Goal: Find contact information: Find contact information

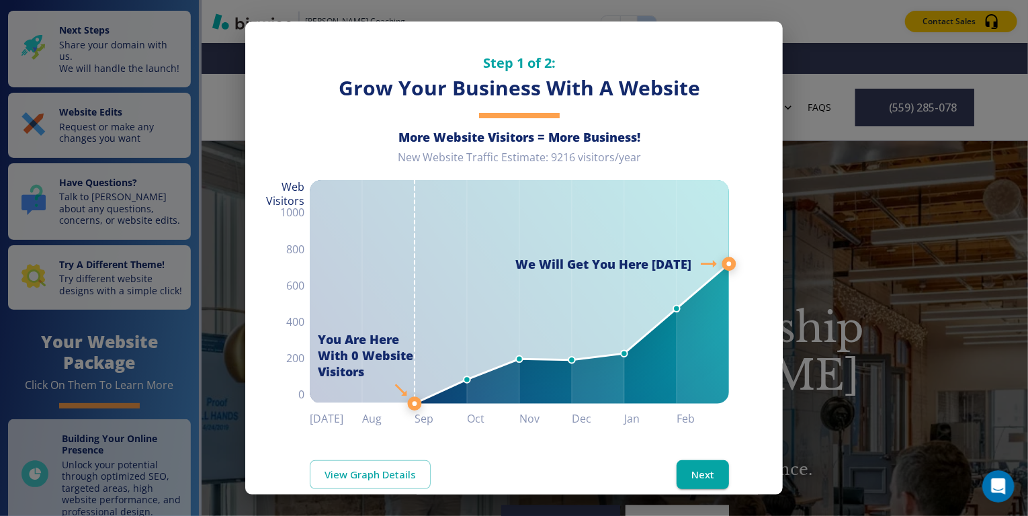
click at [844, 204] on div "Step 1 of 2: Grow Your Business With A Website More Website Visitors = More Bus…" at bounding box center [514, 258] width 1028 height 516
click at [691, 465] on button "Next" at bounding box center [702, 474] width 52 height 28
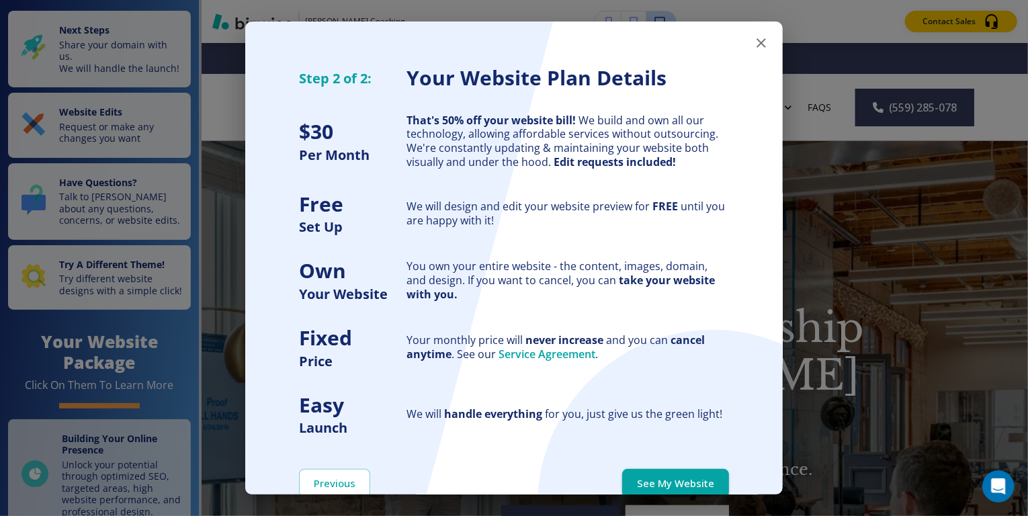
click at [682, 476] on button "See My Website" at bounding box center [675, 483] width 107 height 28
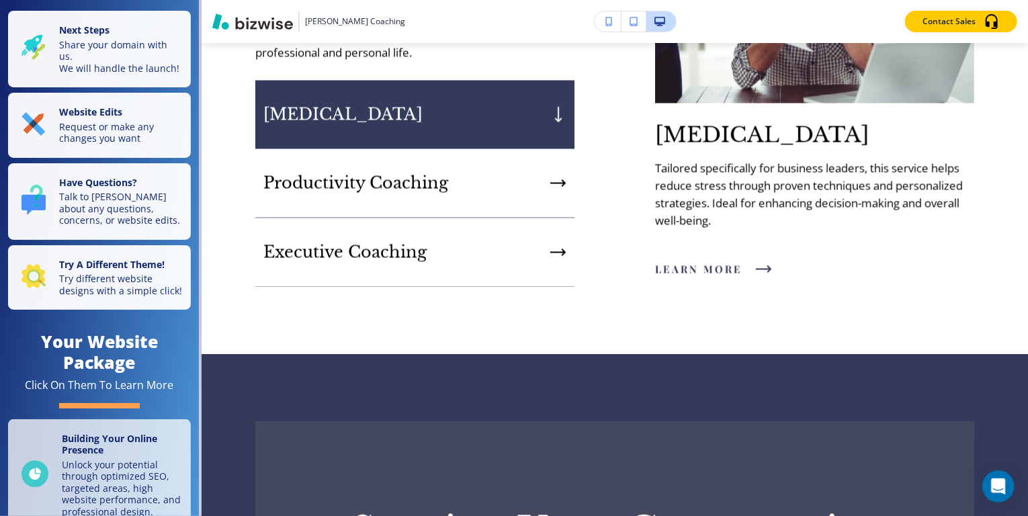
scroll to position [1280, 0]
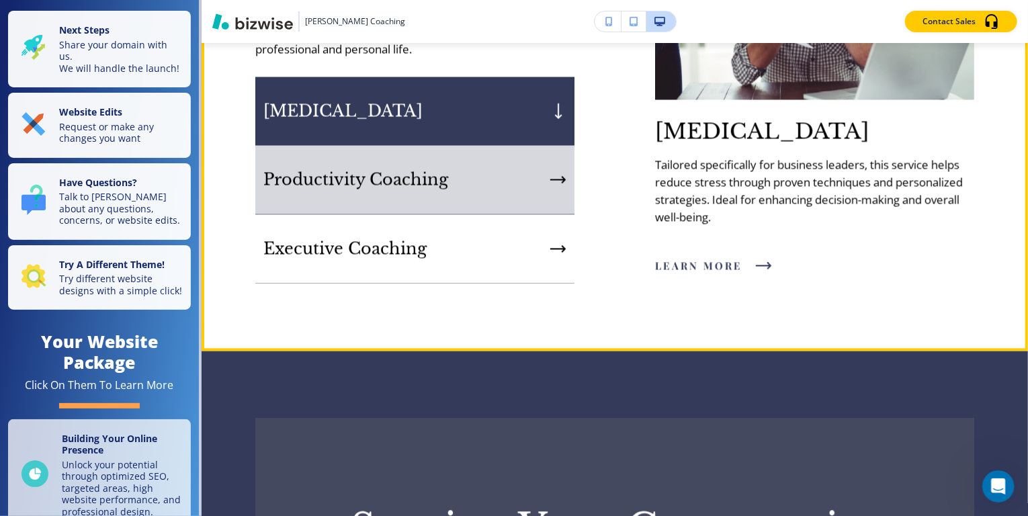
click at [513, 161] on div "Productivity Coaching" at bounding box center [414, 180] width 319 height 69
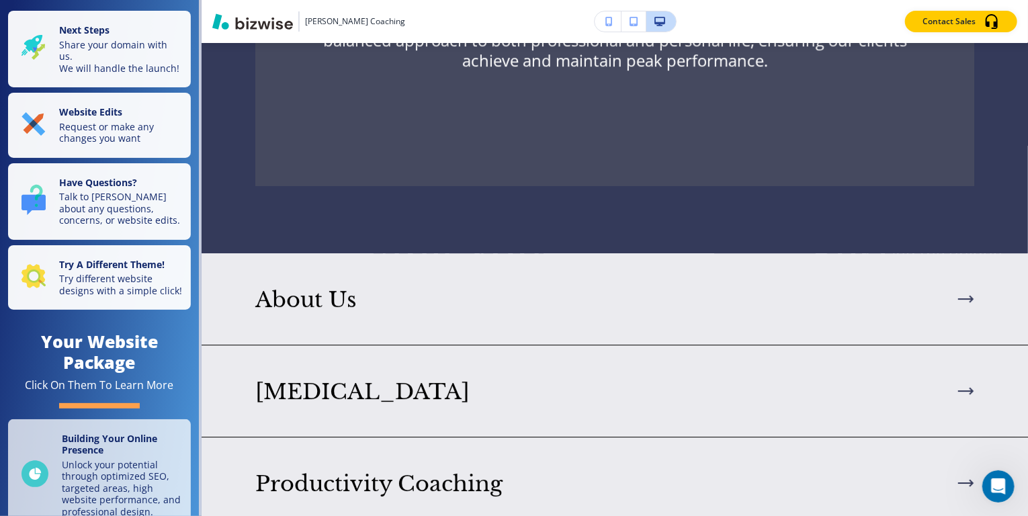
scroll to position [2011, 0]
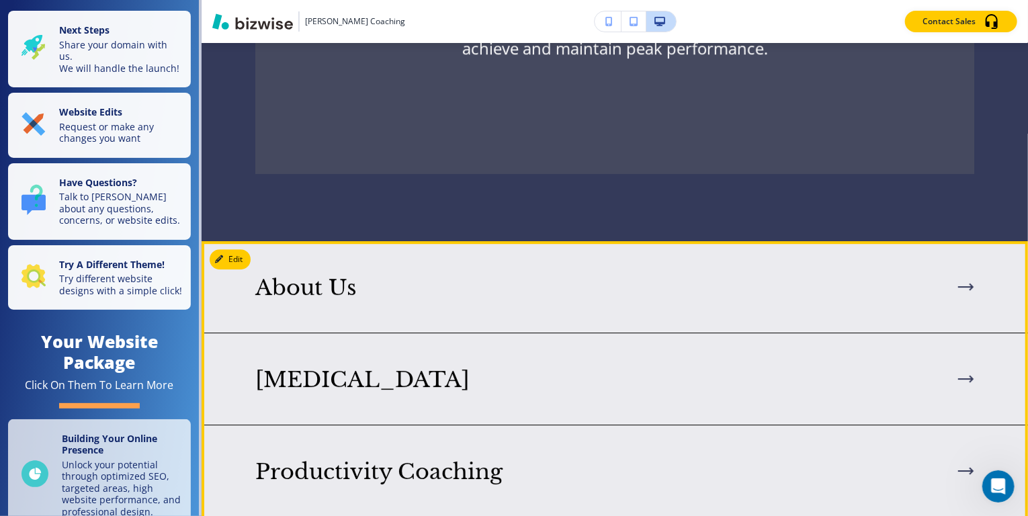
click at [403, 275] on div "About Us" at bounding box center [614, 288] width 719 height 26
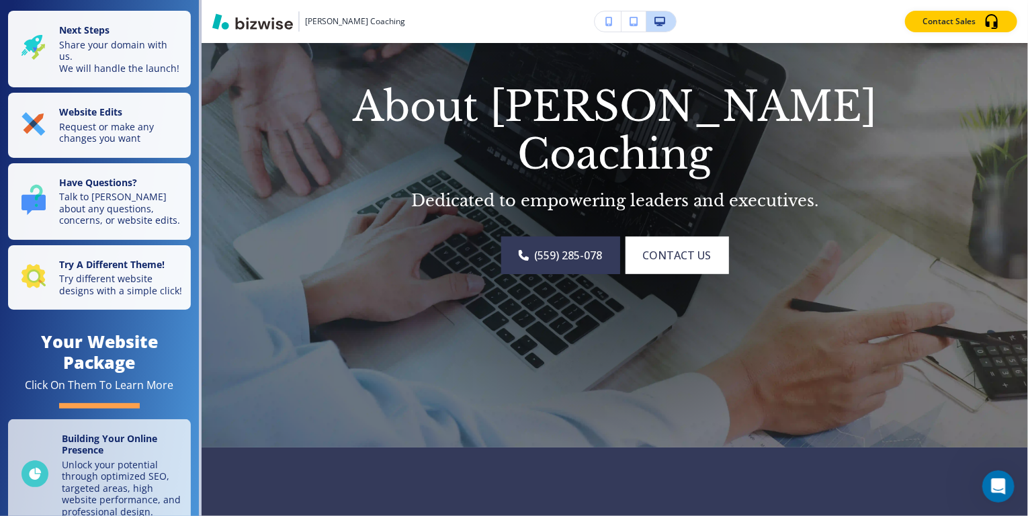
scroll to position [277, 0]
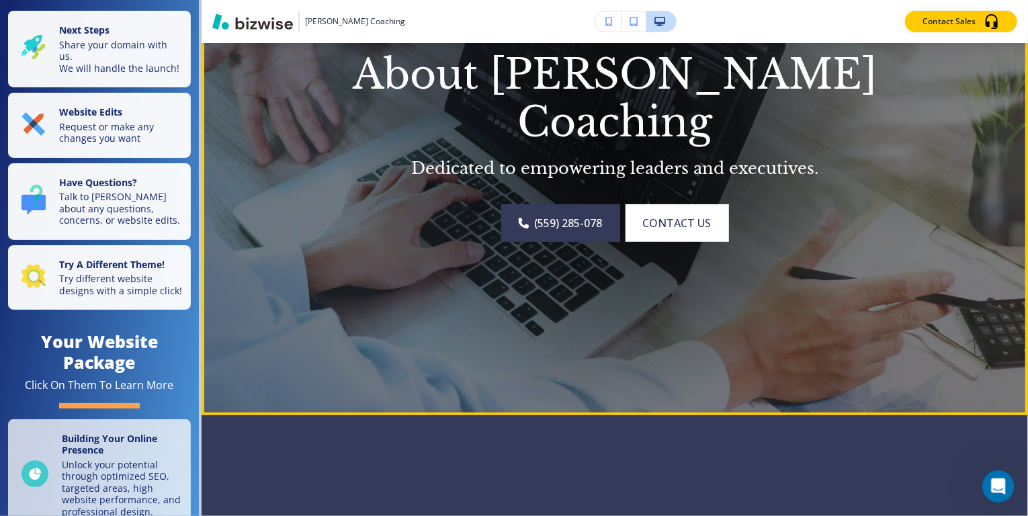
click at [676, 215] on span "CONTACT US" at bounding box center [677, 223] width 69 height 16
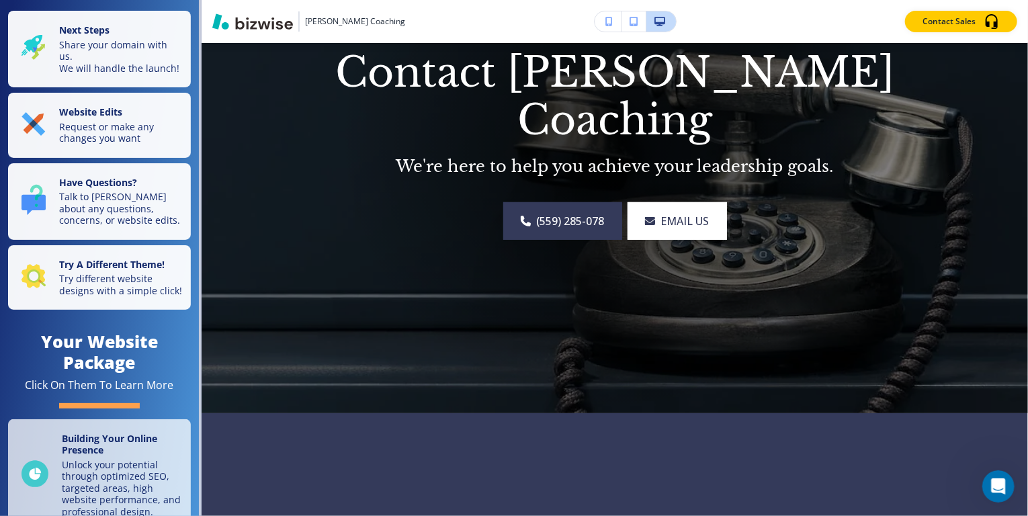
scroll to position [306, 0]
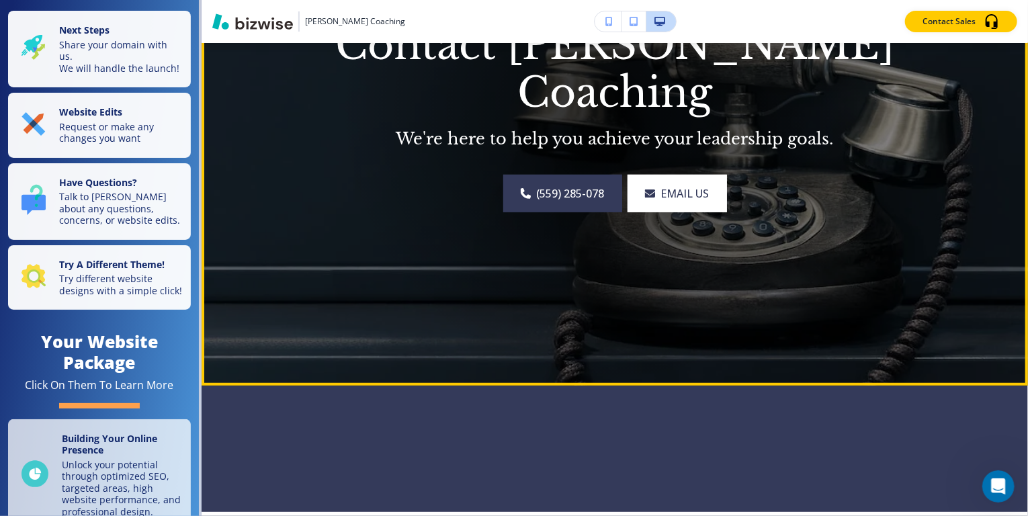
click at [689, 185] on span "email us" at bounding box center [685, 193] width 48 height 16
click at [685, 185] on span "email us" at bounding box center [685, 193] width 48 height 16
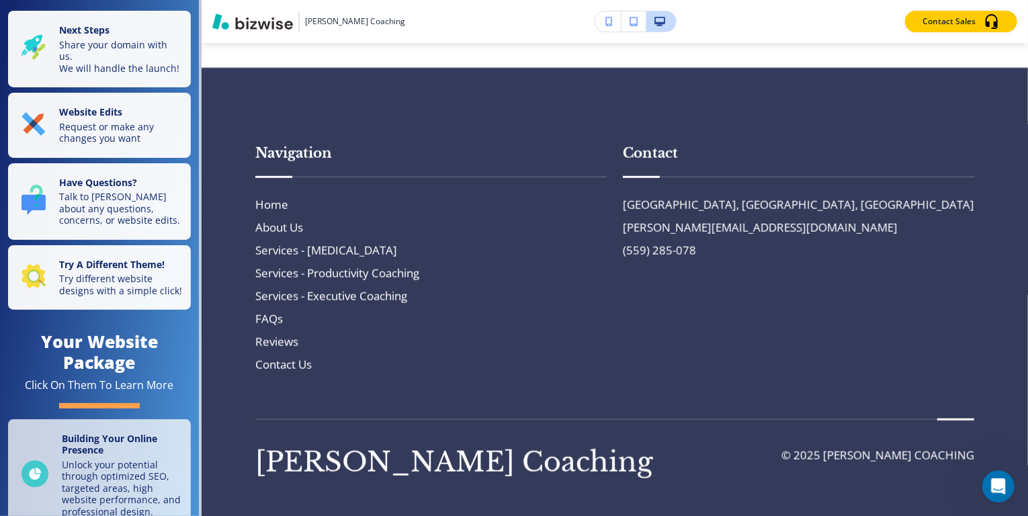
scroll to position [3175, 0]
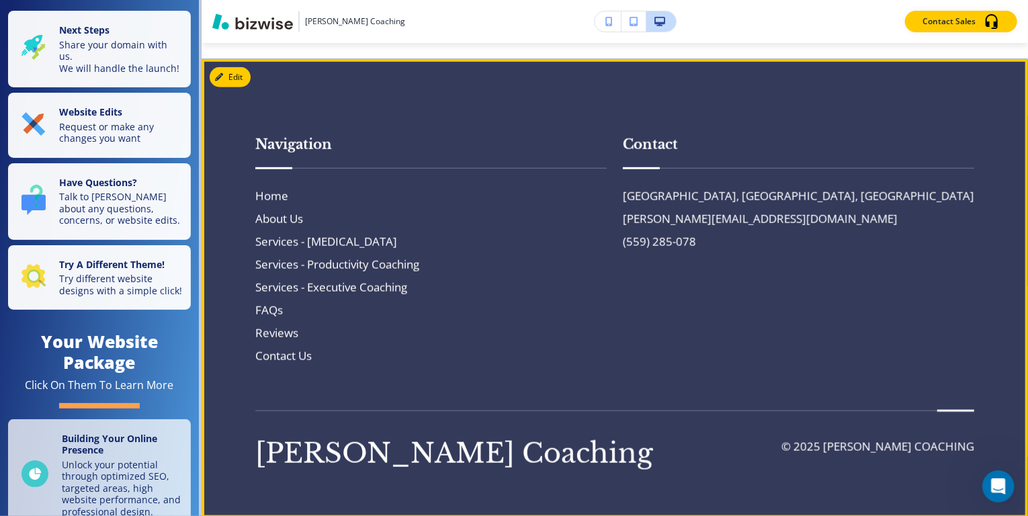
click at [274, 306] on h6 "FAQs" at bounding box center [430, 310] width 351 height 17
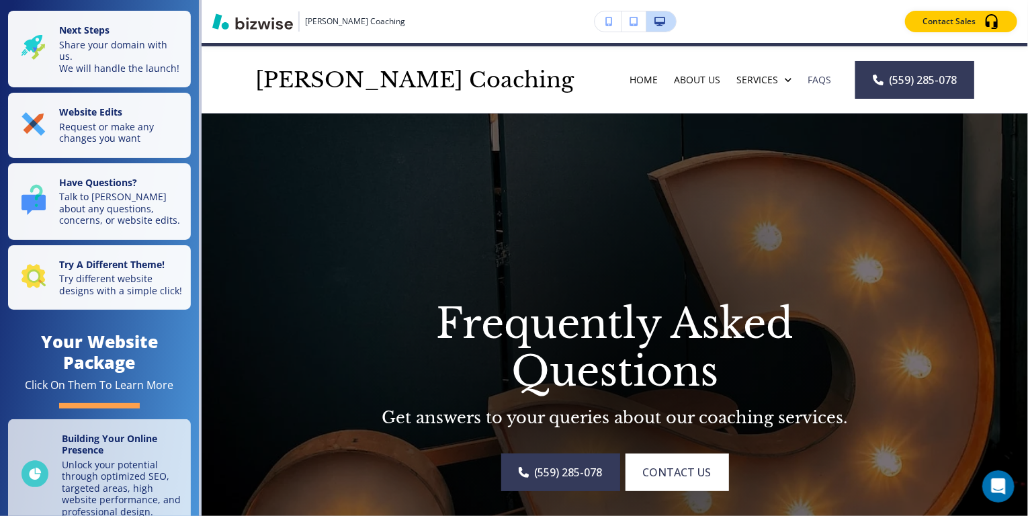
scroll to position [0, 0]
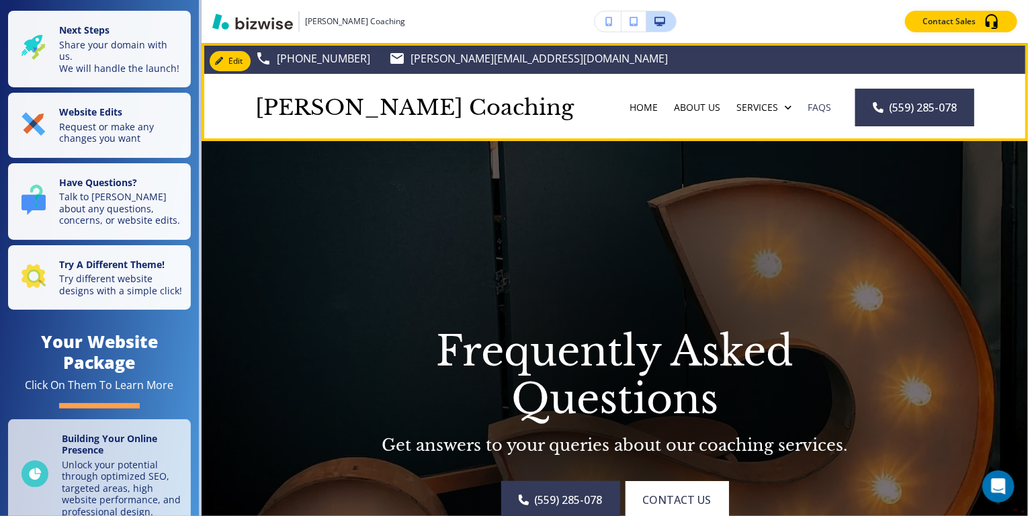
click at [629, 108] on p "Home" at bounding box center [643, 107] width 28 height 13
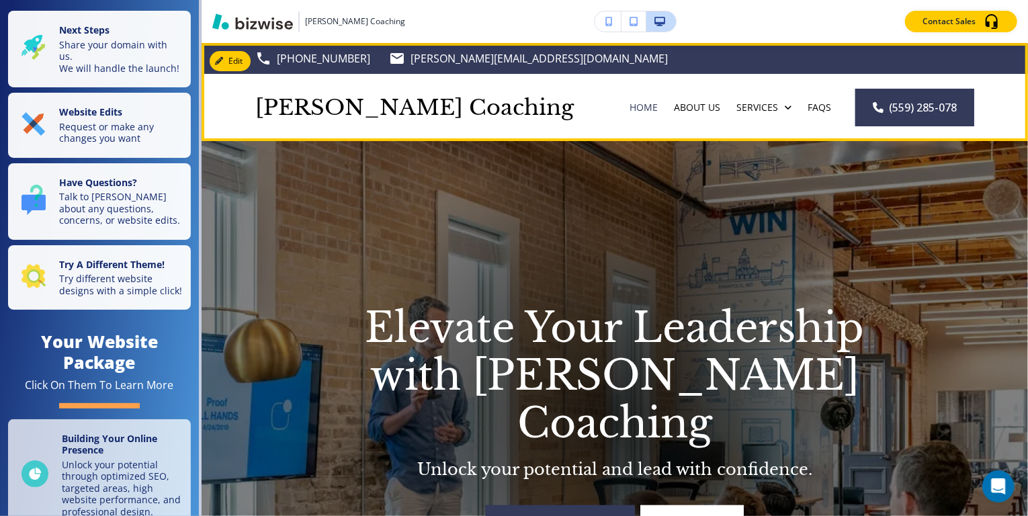
click at [674, 105] on p "About Us" at bounding box center [697, 107] width 46 height 13
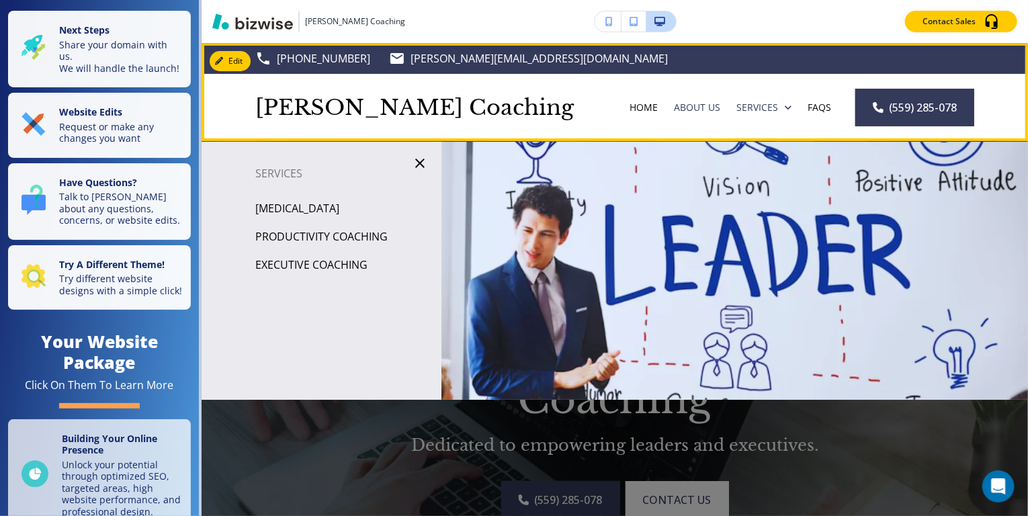
click at [736, 109] on p "Services" at bounding box center [757, 107] width 42 height 13
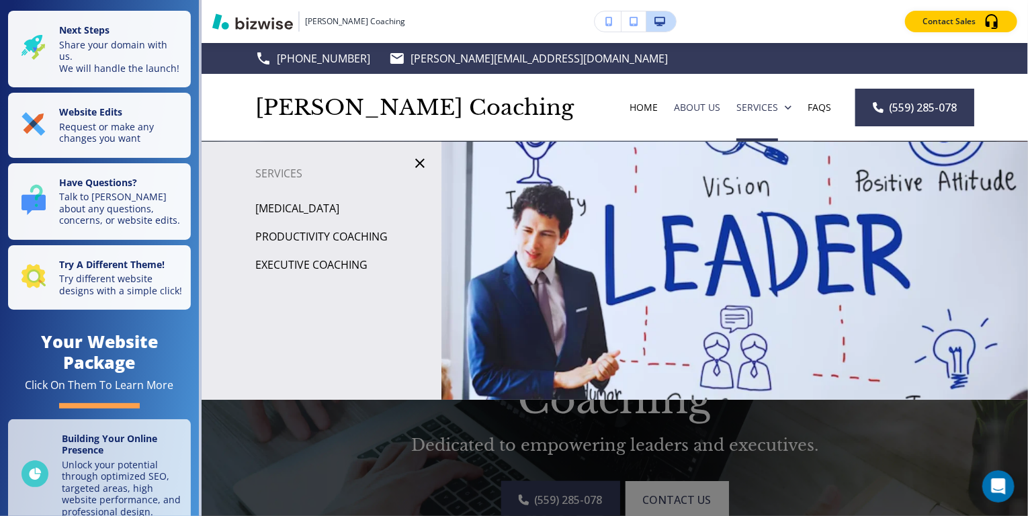
click at [301, 208] on p "[MEDICAL_DATA]" at bounding box center [297, 208] width 84 height 20
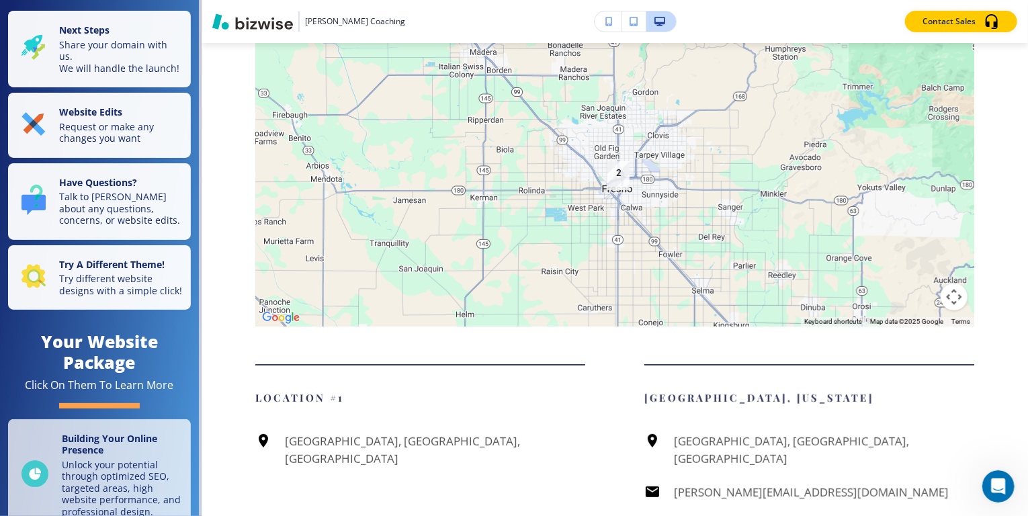
scroll to position [2691, 0]
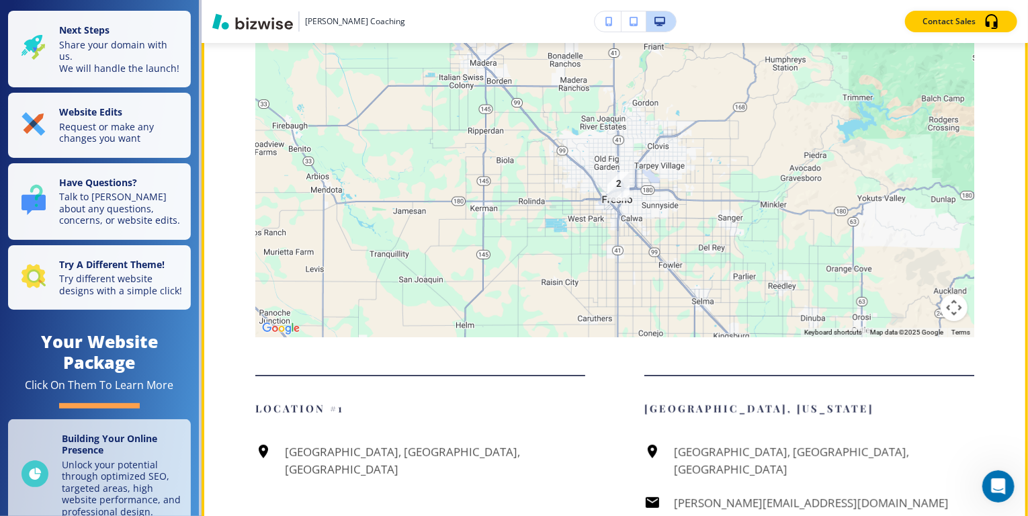
click at [946, 318] on button "Map camera controls" at bounding box center [953, 307] width 27 height 27
click at [879, 321] on button "Move down" at bounding box center [886, 307] width 27 height 27
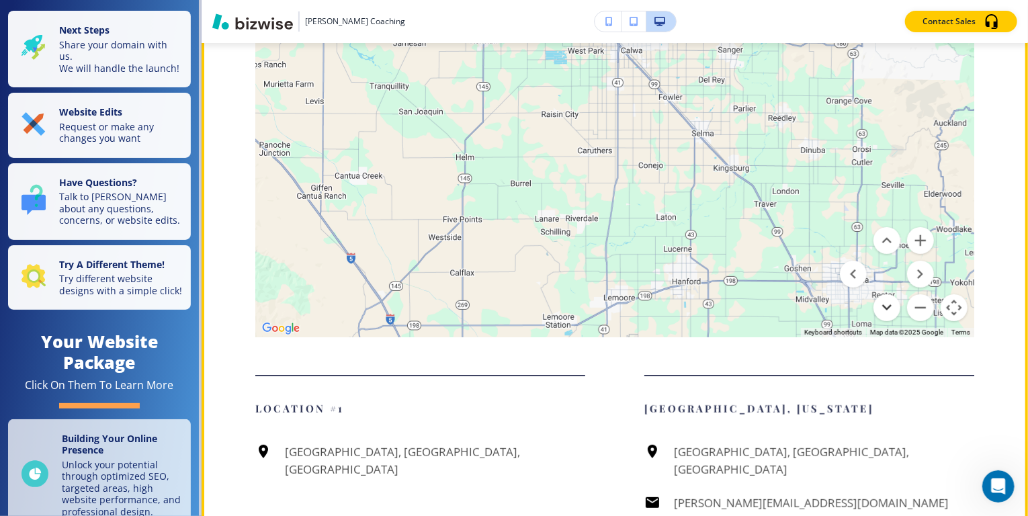
click at [879, 321] on button "Move down" at bounding box center [886, 307] width 27 height 27
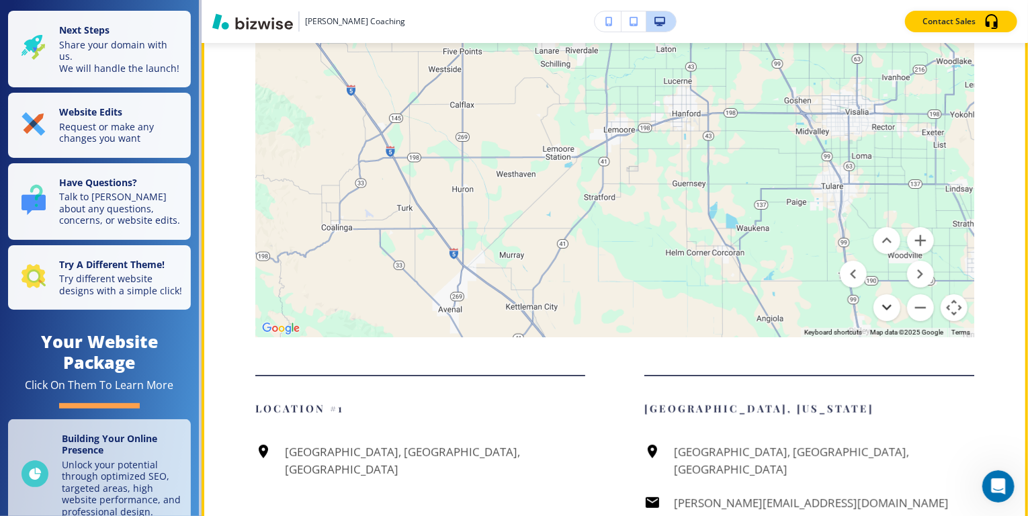
click at [879, 321] on button "Move down" at bounding box center [886, 307] width 27 height 27
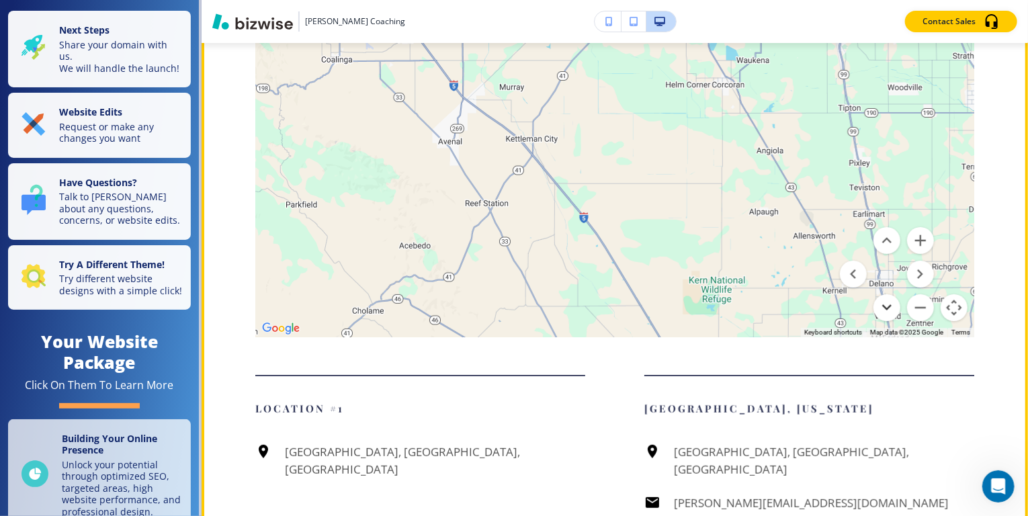
click at [879, 321] on button "Move down" at bounding box center [886, 307] width 27 height 27
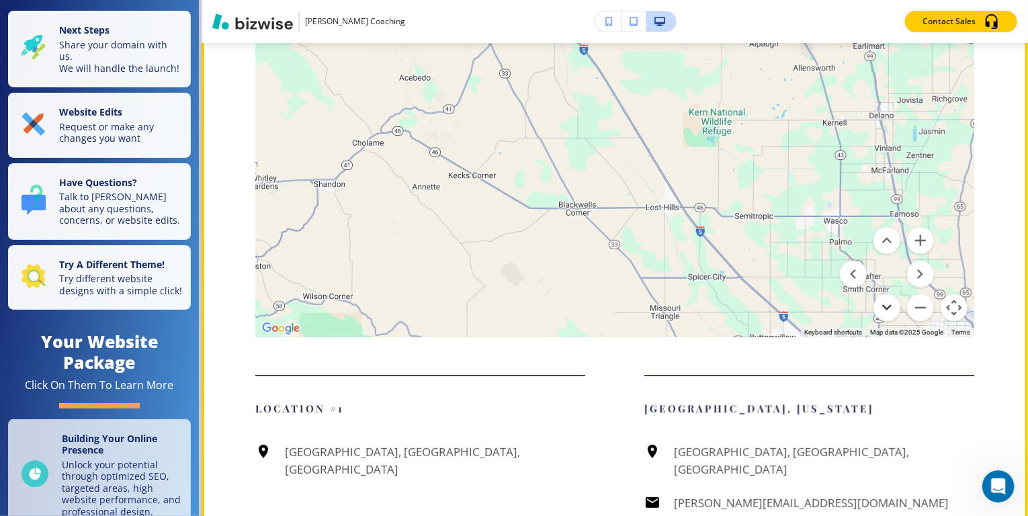
click at [879, 321] on button "Move down" at bounding box center [886, 307] width 27 height 27
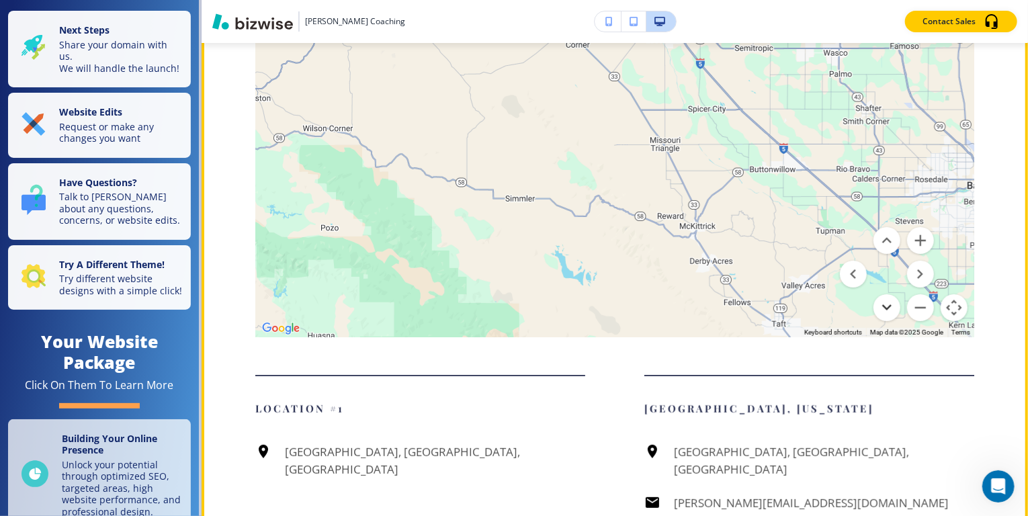
click at [879, 321] on button "Move down" at bounding box center [886, 307] width 27 height 27
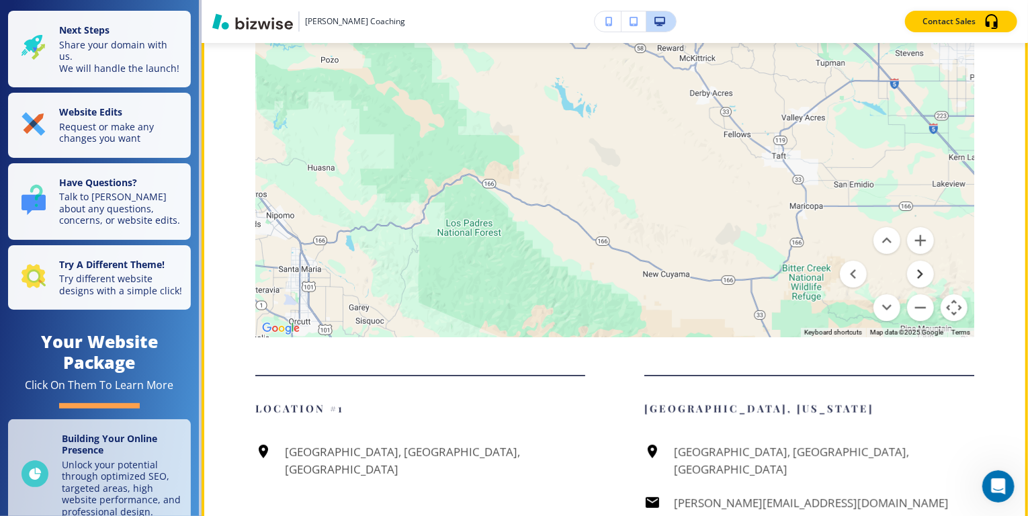
click at [907, 288] on button "Move right" at bounding box center [920, 274] width 27 height 27
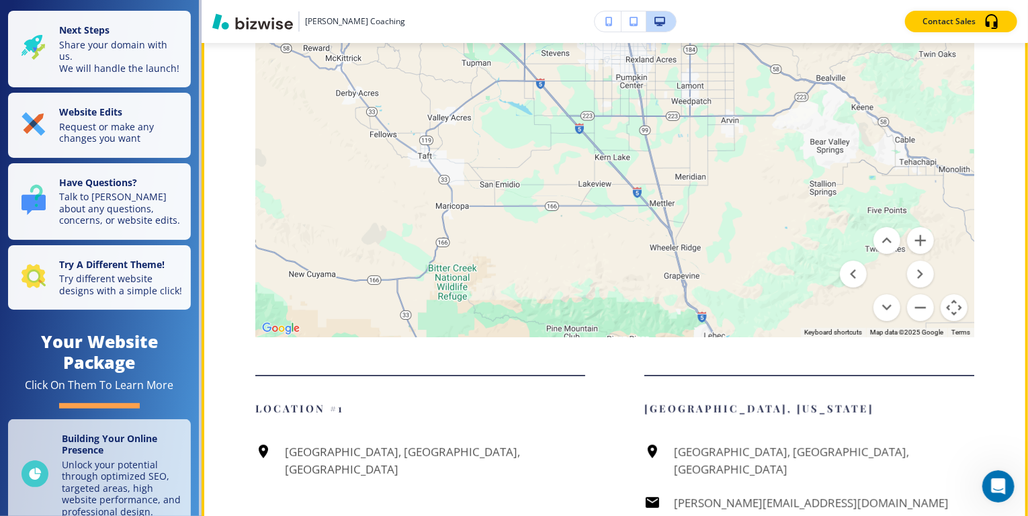
click at [946, 321] on button "Map camera controls" at bounding box center [953, 307] width 27 height 27
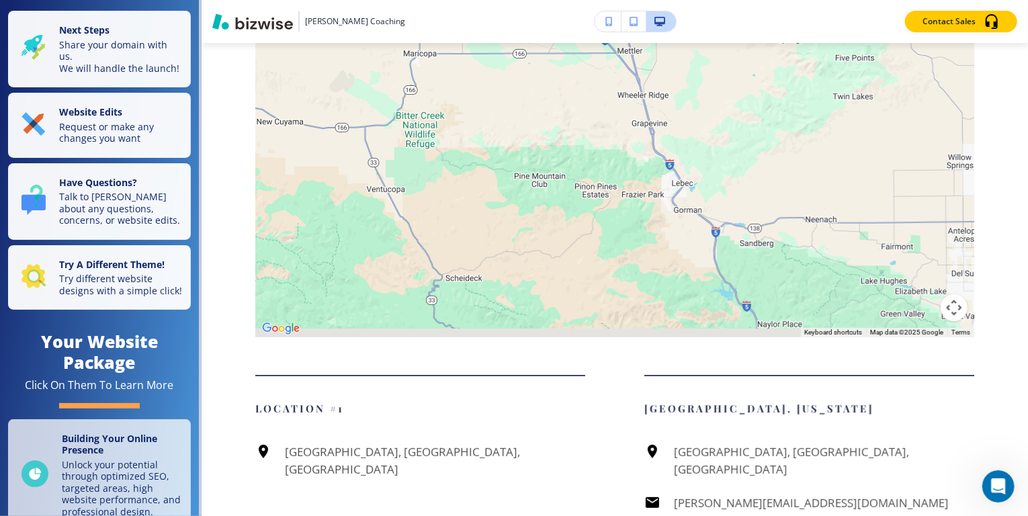
drag, startPoint x: 771, startPoint y: 260, endPoint x: 734, endPoint y: 99, distance: 165.6
click at [734, 99] on div at bounding box center [614, 169] width 719 height 336
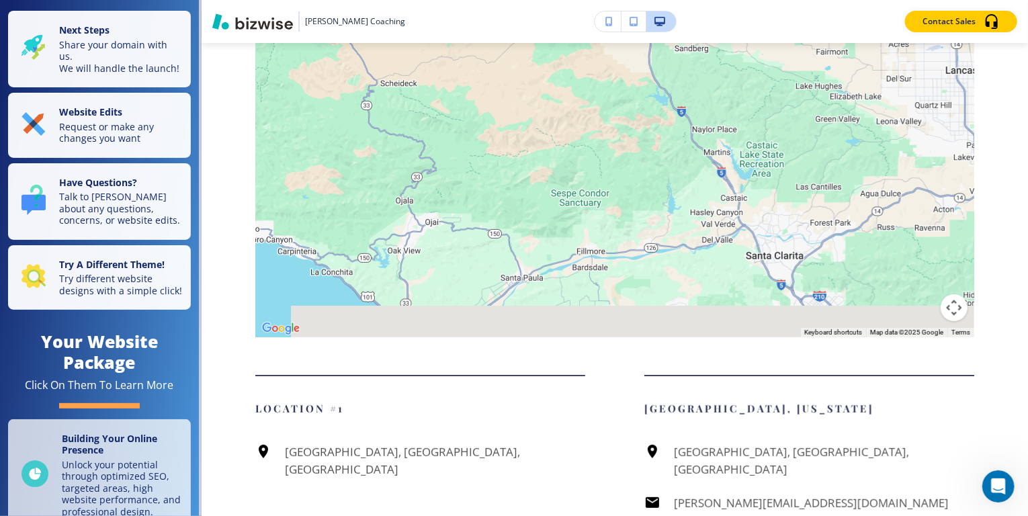
drag, startPoint x: 799, startPoint y: 300, endPoint x: 738, endPoint y: 113, distance: 196.9
click at [738, 113] on div at bounding box center [614, 169] width 719 height 336
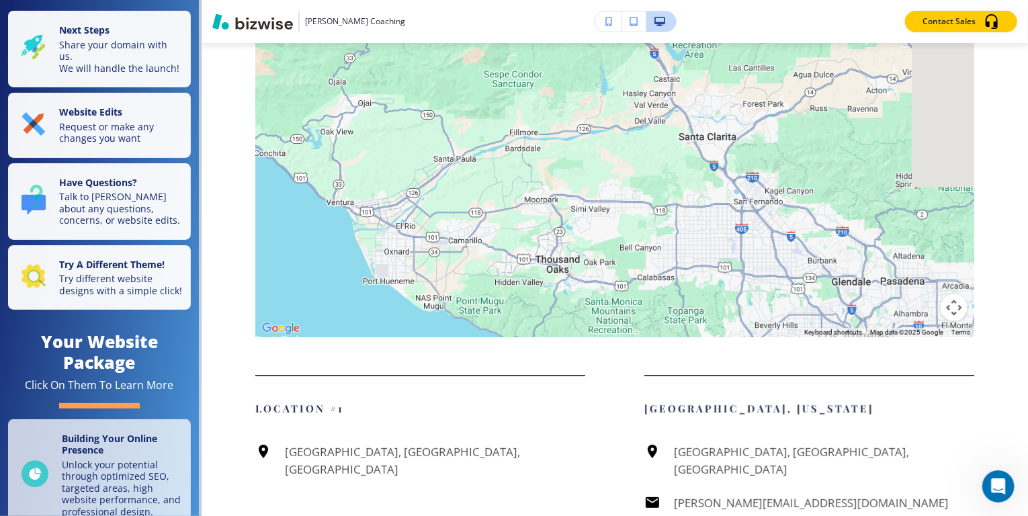
drag, startPoint x: 804, startPoint y: 271, endPoint x: 734, endPoint y: 141, distance: 148.2
click at [734, 141] on div at bounding box center [614, 169] width 719 height 336
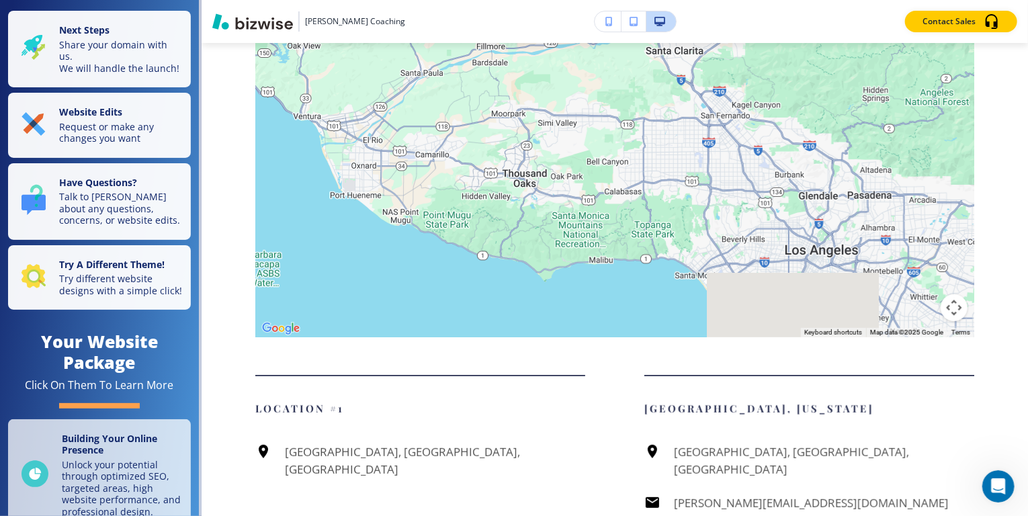
drag, startPoint x: 820, startPoint y: 257, endPoint x: 742, endPoint y: 134, distance: 145.5
click at [742, 134] on div at bounding box center [614, 169] width 719 height 336
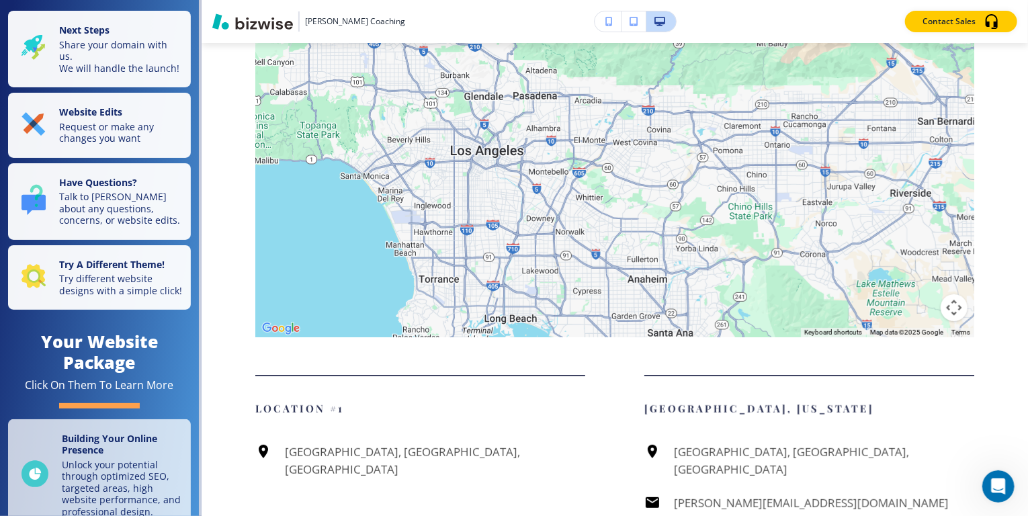
drag, startPoint x: 809, startPoint y: 223, endPoint x: 535, endPoint y: 181, distance: 277.2
click at [536, 183] on div at bounding box center [614, 169] width 719 height 336
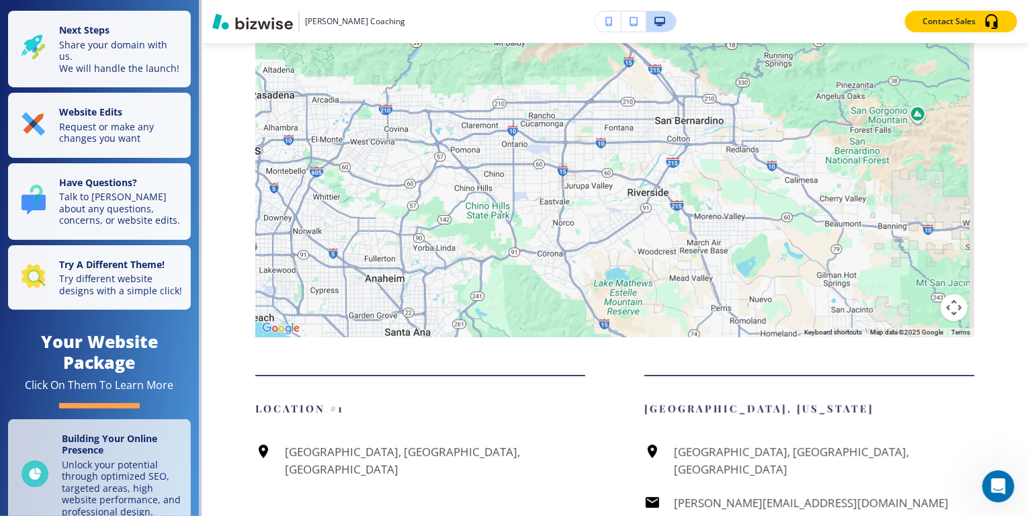
drag, startPoint x: 895, startPoint y: 216, endPoint x: 653, endPoint y: 222, distance: 241.9
click at [653, 222] on div at bounding box center [614, 169] width 719 height 336
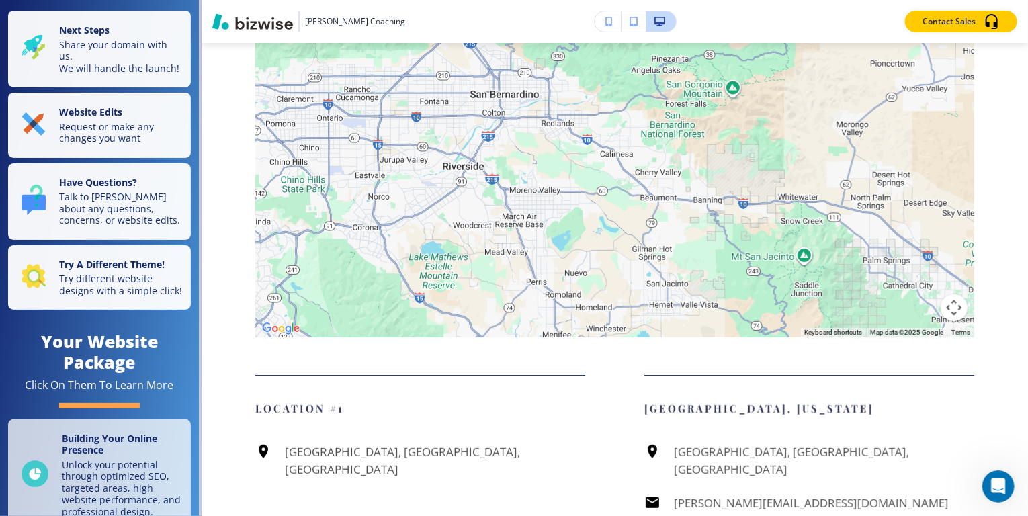
drag, startPoint x: 798, startPoint y: 192, endPoint x: 613, endPoint y: 169, distance: 186.2
click at [613, 169] on div at bounding box center [614, 169] width 719 height 336
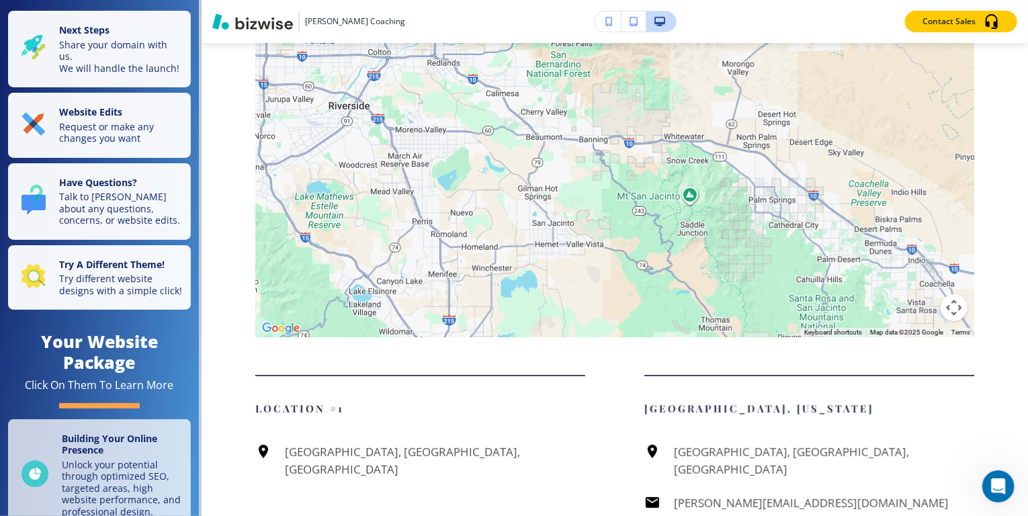
drag, startPoint x: 839, startPoint y: 236, endPoint x: 725, endPoint y: 174, distance: 129.3
click at [725, 174] on div at bounding box center [614, 169] width 719 height 336
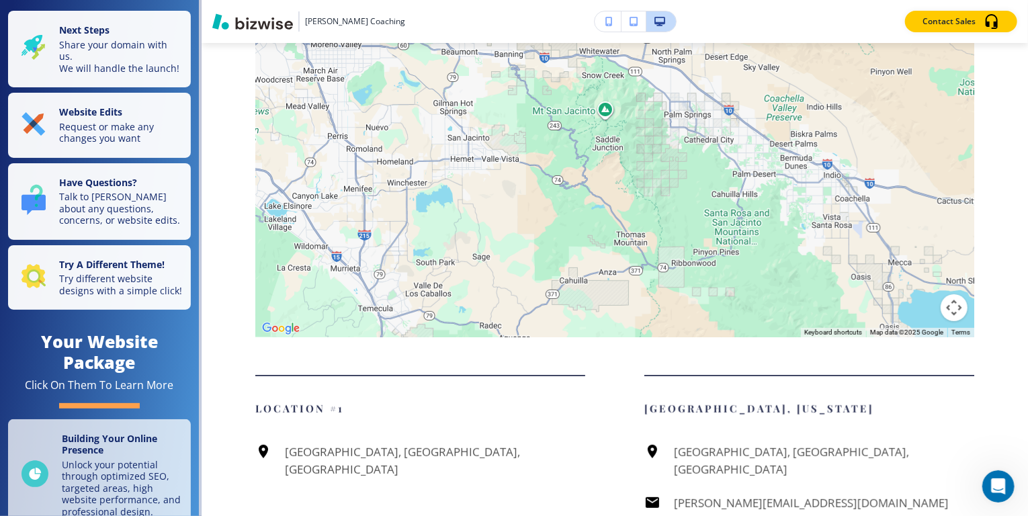
drag, startPoint x: 850, startPoint y: 243, endPoint x: 764, endPoint y: 155, distance: 122.6
click at [764, 155] on div at bounding box center [614, 169] width 719 height 336
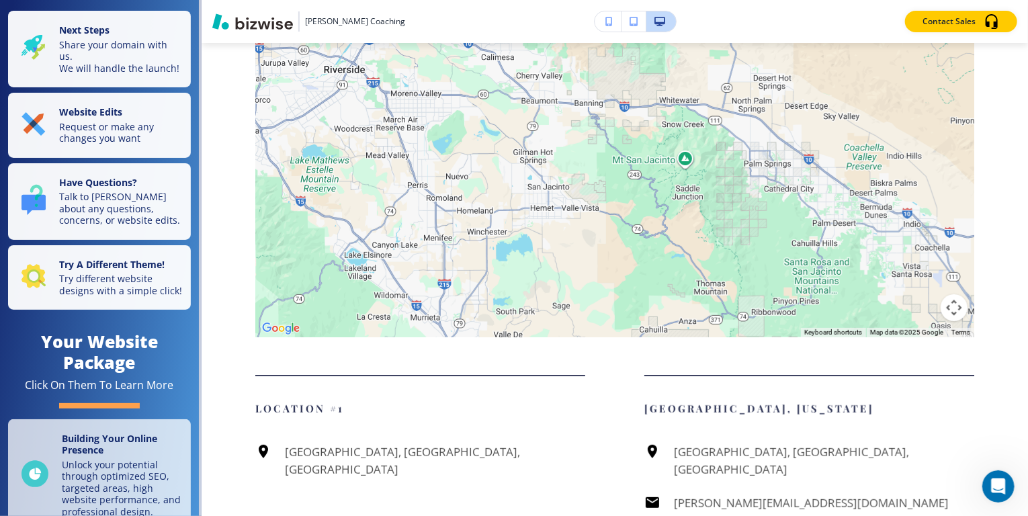
drag, startPoint x: 811, startPoint y: 218, endPoint x: 897, endPoint y: 271, distance: 101.0
click at [897, 271] on div at bounding box center [614, 169] width 719 height 336
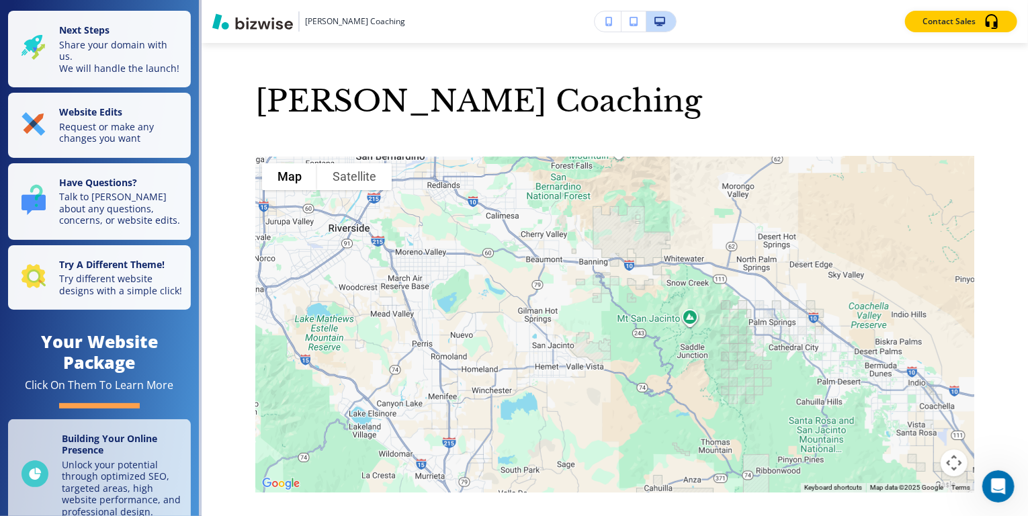
scroll to position [2552, 0]
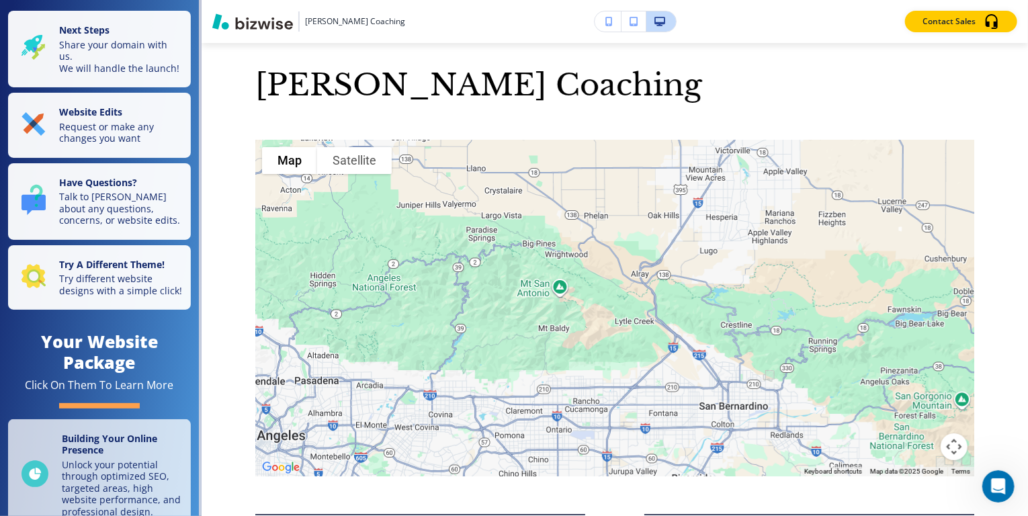
drag, startPoint x: 685, startPoint y: 228, endPoint x: 1026, endPoint y: 496, distance: 434.5
click at [1026, 496] on div "Edit [PHONE_NUMBER] [PERSON_NAME][EMAIL_ADDRESS][DOMAIN_NAME] [GEOGRAPHIC_DATA]…" at bounding box center [615, 279] width 826 height 473
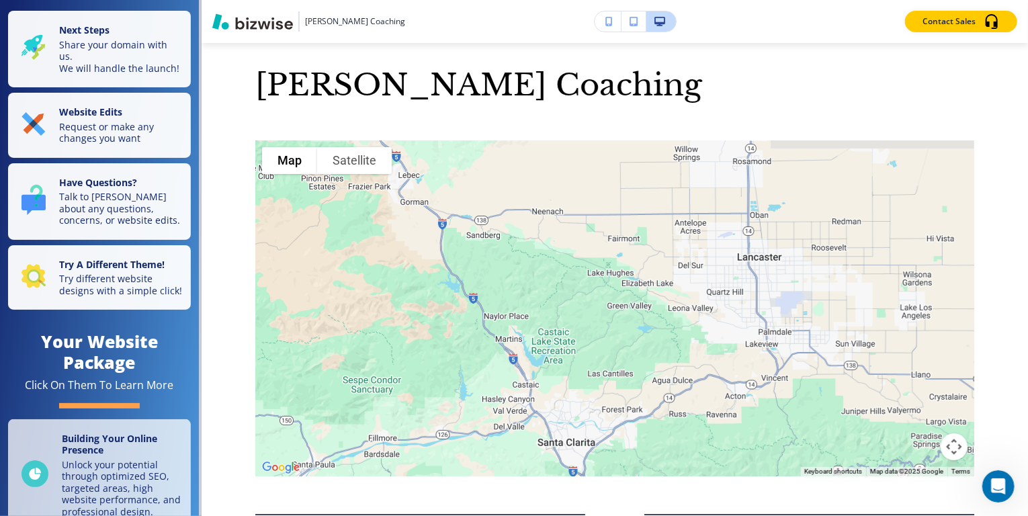
drag, startPoint x: 470, startPoint y: 228, endPoint x: 918, endPoint y: 433, distance: 492.3
click at [918, 435] on div at bounding box center [614, 308] width 719 height 336
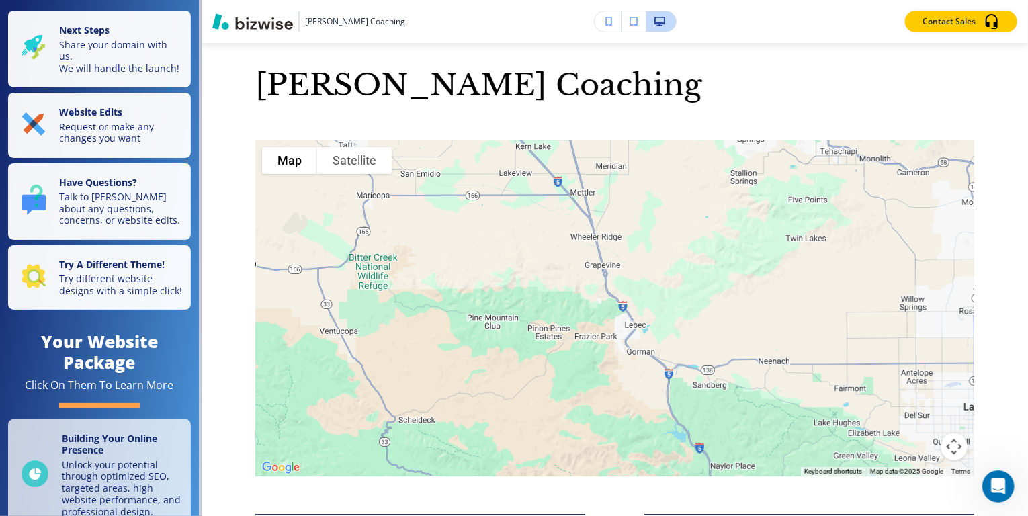
drag, startPoint x: 547, startPoint y: 271, endPoint x: 764, endPoint y: 398, distance: 252.3
click at [770, 423] on div at bounding box center [614, 308] width 719 height 336
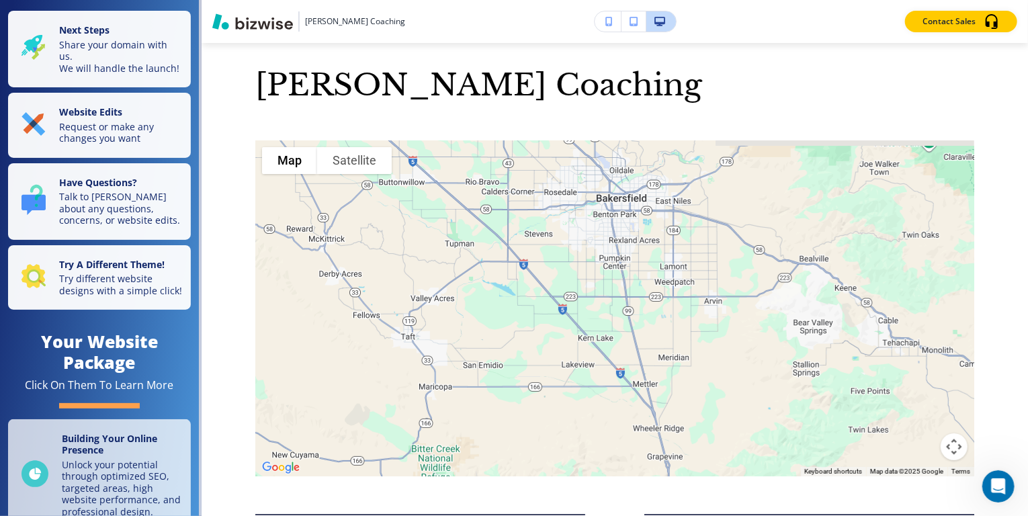
drag, startPoint x: 556, startPoint y: 245, endPoint x: 617, endPoint y: 437, distance: 201.2
click at [617, 444] on div at bounding box center [614, 308] width 719 height 336
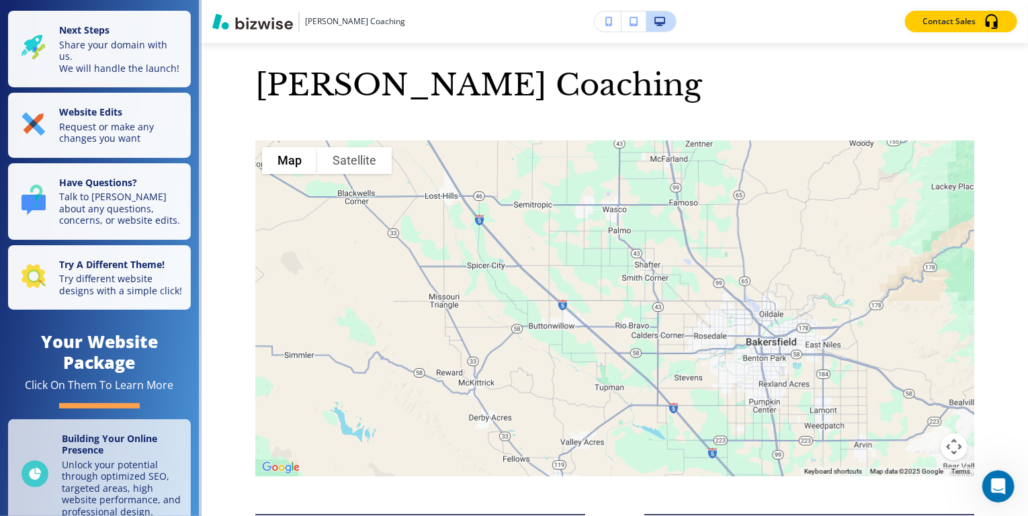
drag, startPoint x: 610, startPoint y: 311, endPoint x: 817, endPoint y: 455, distance: 251.9
click at [817, 455] on div at bounding box center [614, 308] width 719 height 336
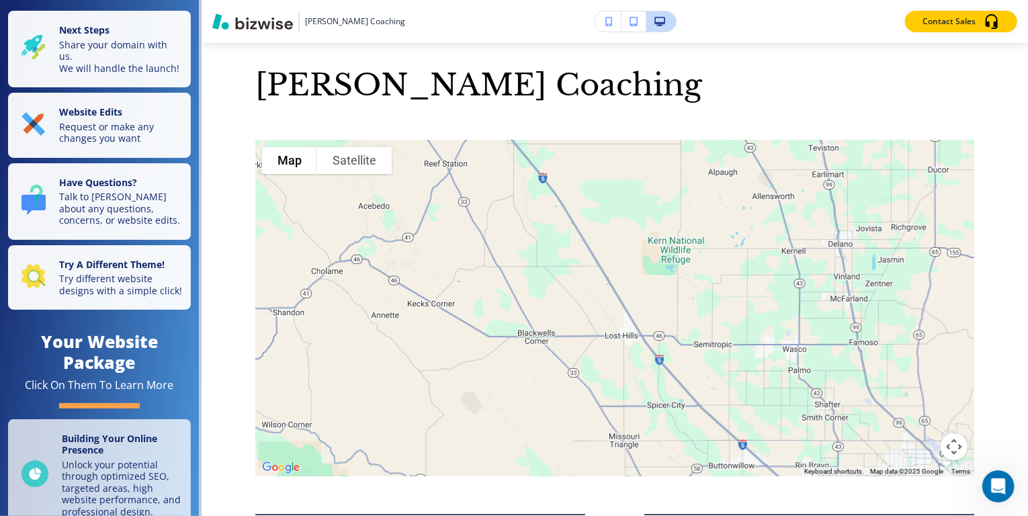
drag, startPoint x: 611, startPoint y: 260, endPoint x: 777, endPoint y: 437, distance: 241.9
click at [777, 437] on div at bounding box center [614, 308] width 719 height 336
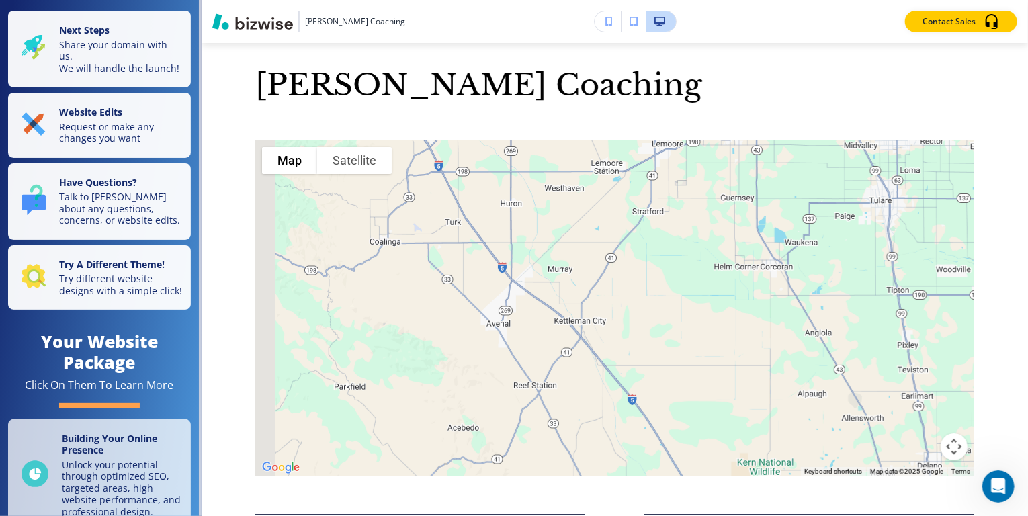
drag, startPoint x: 714, startPoint y: 302, endPoint x: 747, endPoint y: 474, distance: 175.1
click at [747, 476] on div at bounding box center [614, 308] width 719 height 336
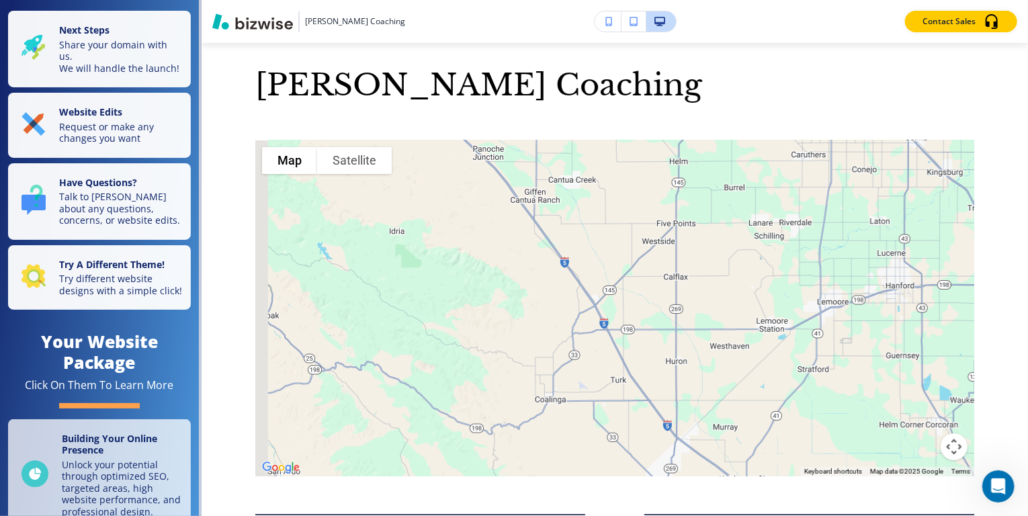
drag, startPoint x: 558, startPoint y: 212, endPoint x: 785, endPoint y: 395, distance: 291.3
click at [785, 396] on div at bounding box center [614, 308] width 719 height 336
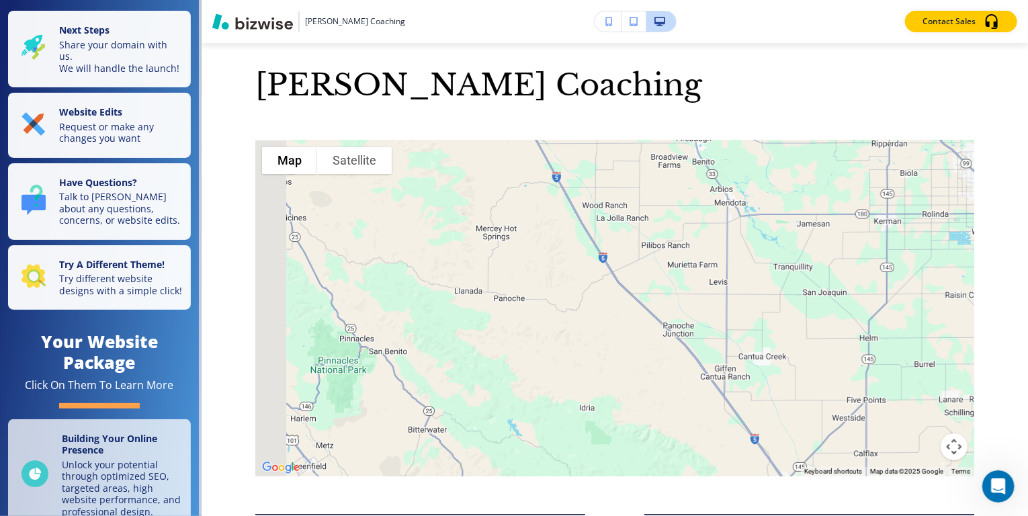
drag, startPoint x: 642, startPoint y: 226, endPoint x: 758, endPoint y: 384, distance: 196.0
click at [758, 396] on div at bounding box center [614, 308] width 719 height 336
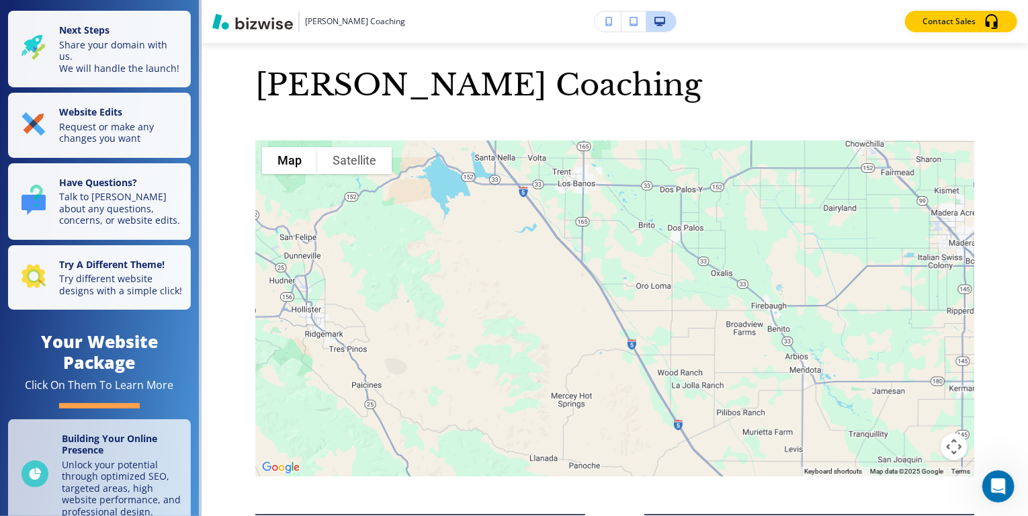
drag, startPoint x: 656, startPoint y: 234, endPoint x: 717, endPoint y: 370, distance: 149.4
click at [717, 384] on div at bounding box center [614, 308] width 719 height 336
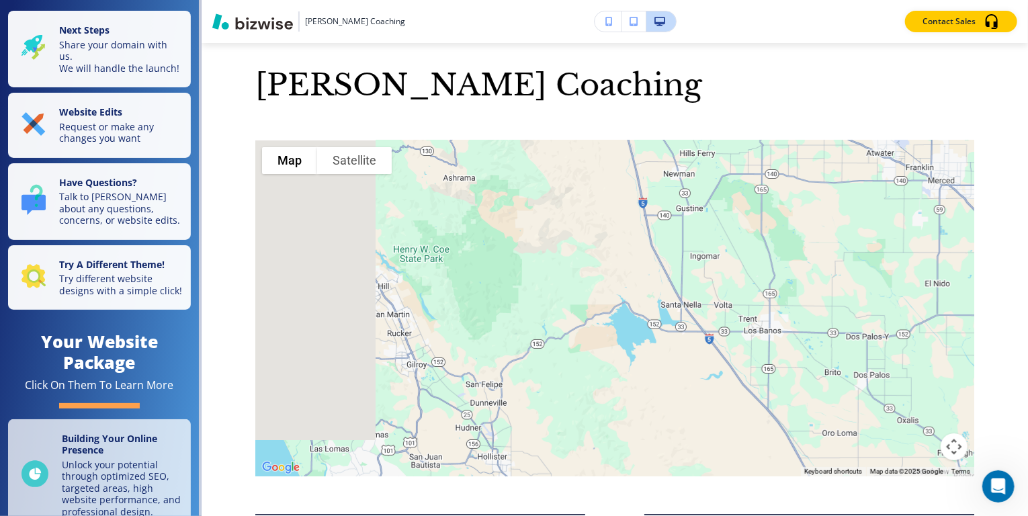
drag, startPoint x: 578, startPoint y: 188, endPoint x: 764, endPoint y: 345, distance: 243.7
click at [764, 345] on div at bounding box center [614, 308] width 719 height 336
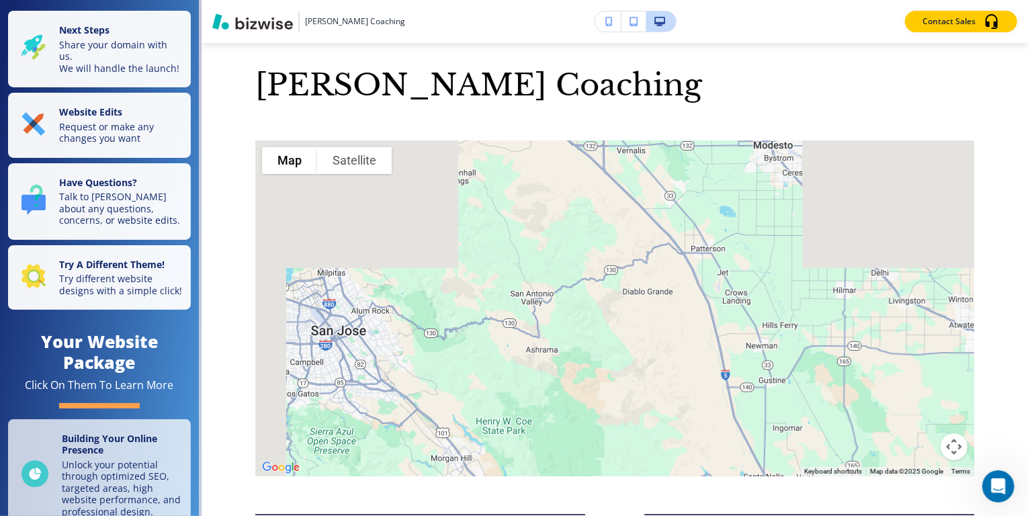
drag, startPoint x: 682, startPoint y: 224, endPoint x: 766, endPoint y: 397, distance: 192.0
click at [766, 401] on div at bounding box center [614, 308] width 719 height 336
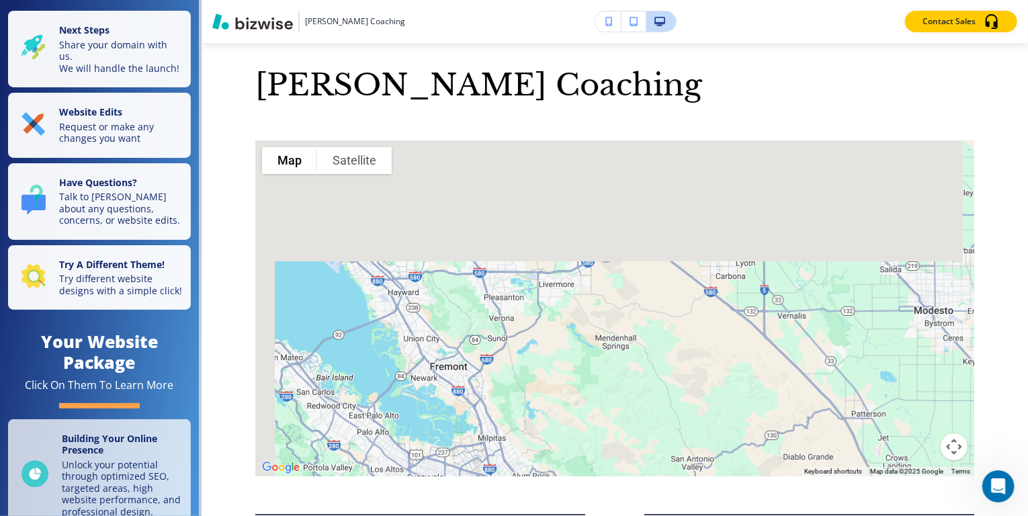
drag, startPoint x: 650, startPoint y: 243, endPoint x: 811, endPoint y: 401, distance: 225.6
click at [811, 410] on div at bounding box center [614, 308] width 719 height 336
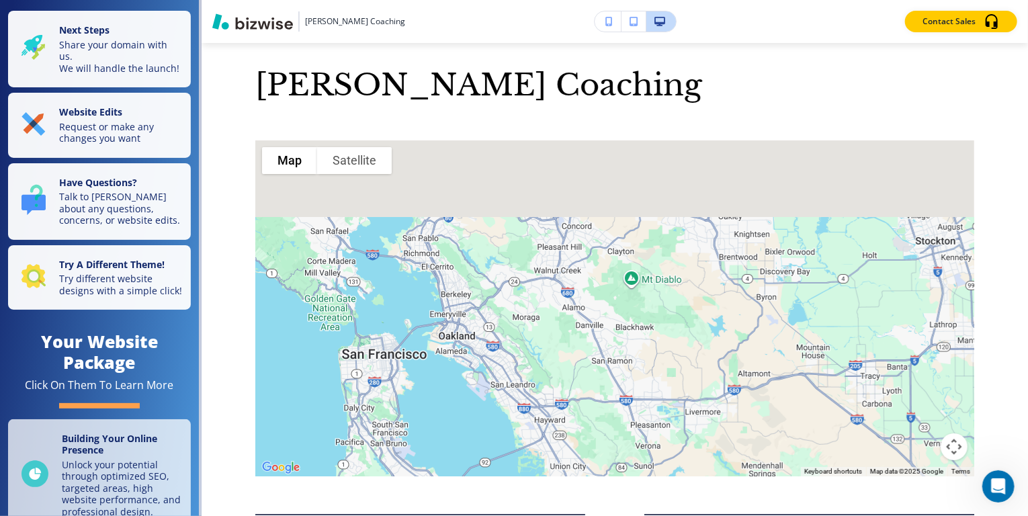
drag, startPoint x: 625, startPoint y: 271, endPoint x: 768, endPoint y: 399, distance: 191.7
click at [768, 399] on div at bounding box center [614, 308] width 719 height 336
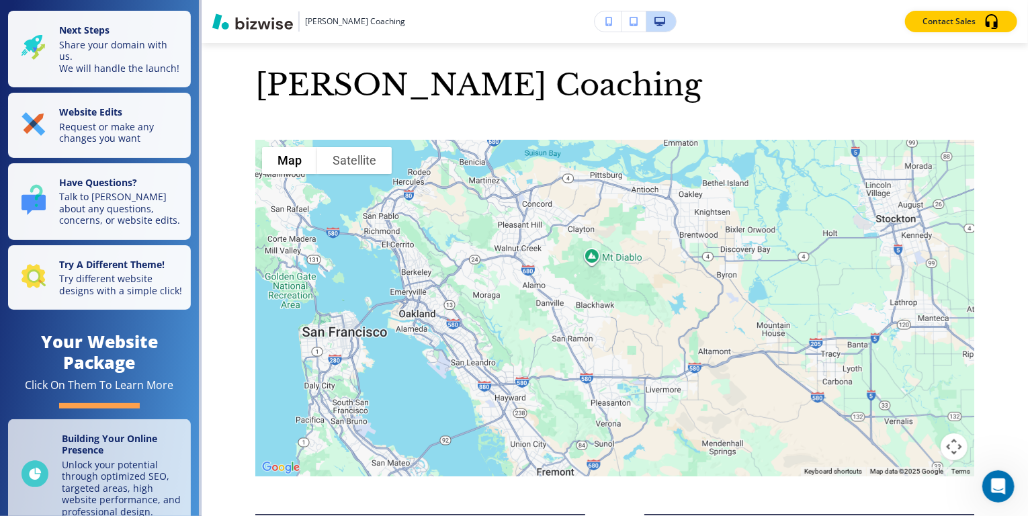
drag, startPoint x: 746, startPoint y: 324, endPoint x: 699, endPoint y: 298, distance: 54.2
click at [701, 298] on div at bounding box center [614, 308] width 719 height 336
